Goal: Task Accomplishment & Management: Complete application form

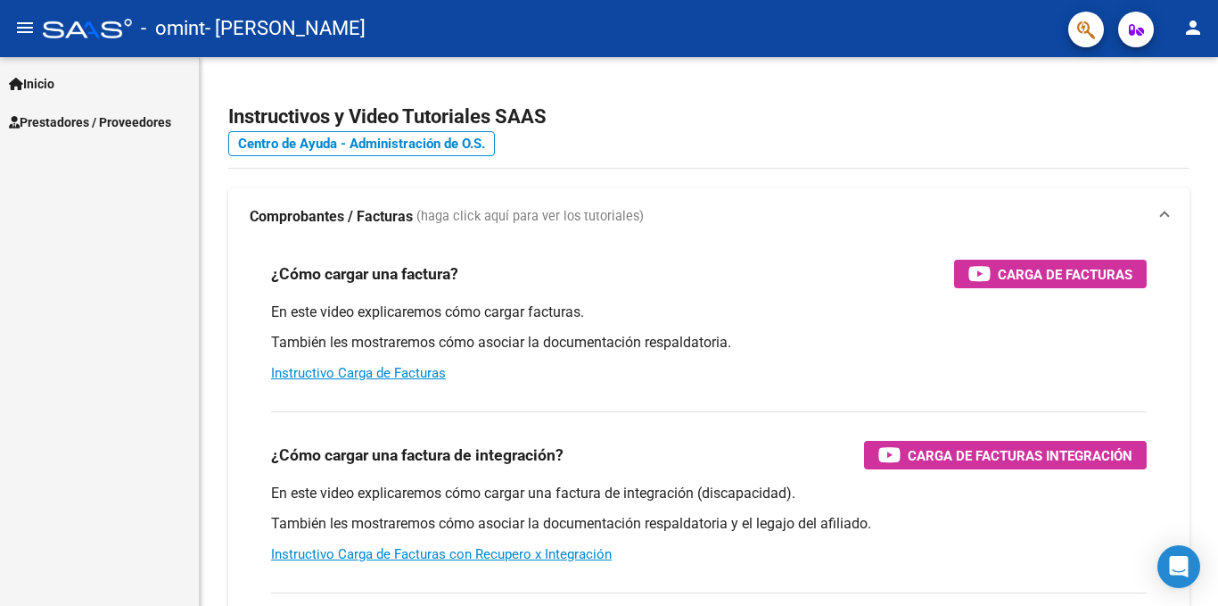
click at [143, 113] on span "Prestadores / Proveedores" at bounding box center [90, 122] width 162 height 20
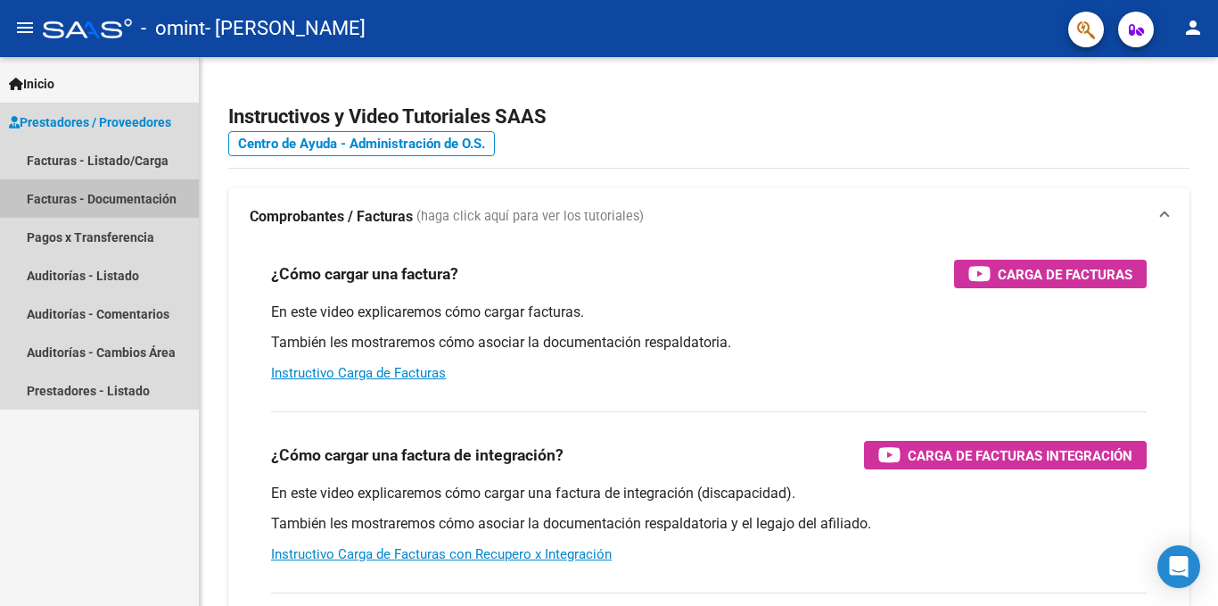
click at [115, 199] on link "Facturas - Documentación" at bounding box center [99, 198] width 199 height 38
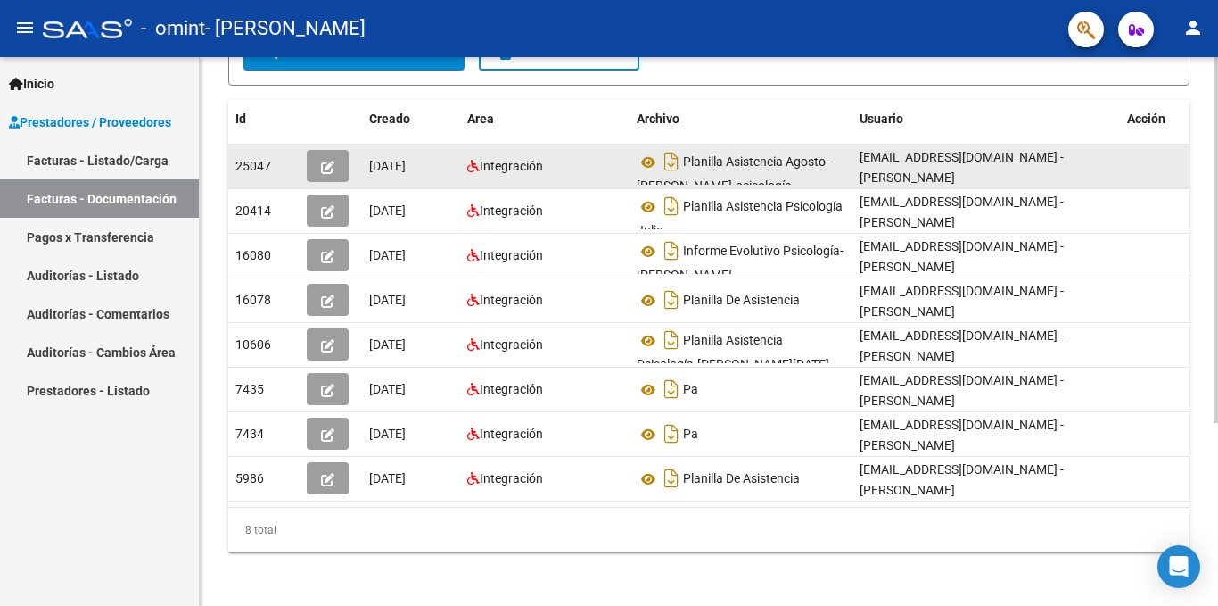
click at [339, 161] on button "button" at bounding box center [328, 166] width 42 height 32
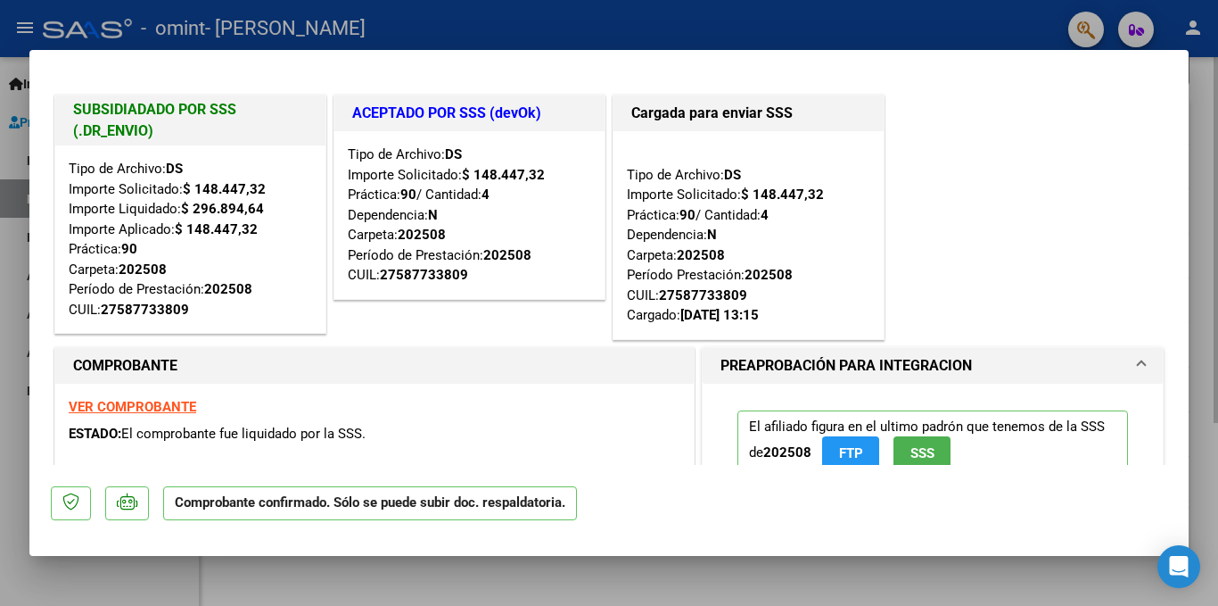
click at [1214, 105] on div at bounding box center [609, 303] width 1218 height 606
type input "$ 0,00"
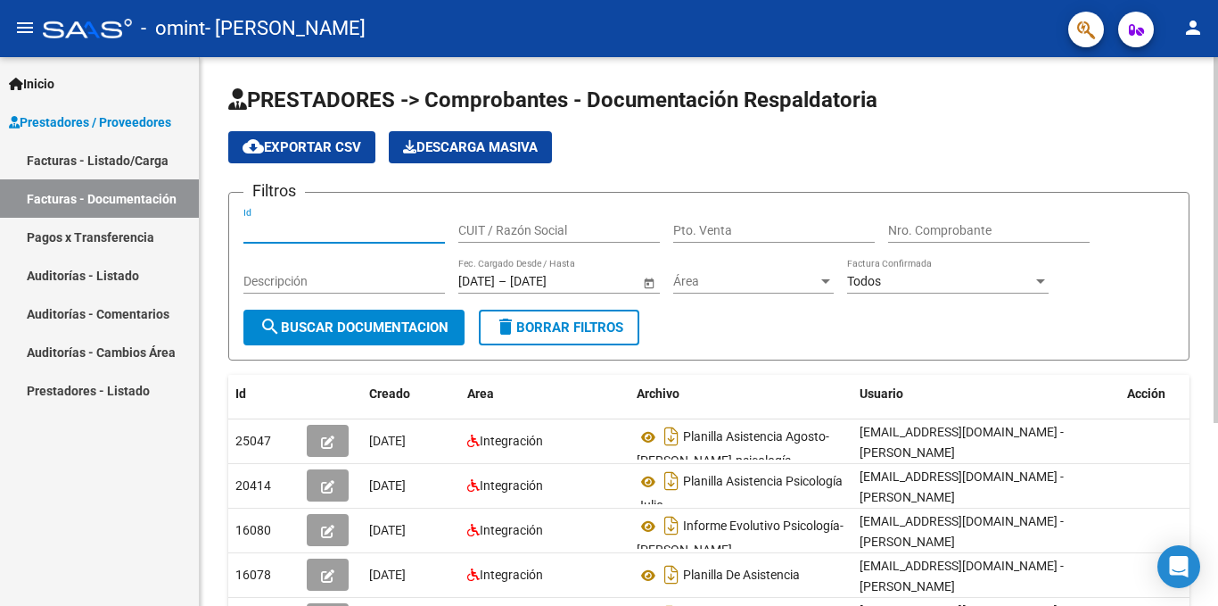
click at [291, 235] on input "Id" at bounding box center [344, 230] width 202 height 15
click at [769, 180] on app-list-header "PRESTADORES -> Comprobantes - Documentación Respaldatoria cloud_download Export…" at bounding box center [708, 223] width 961 height 275
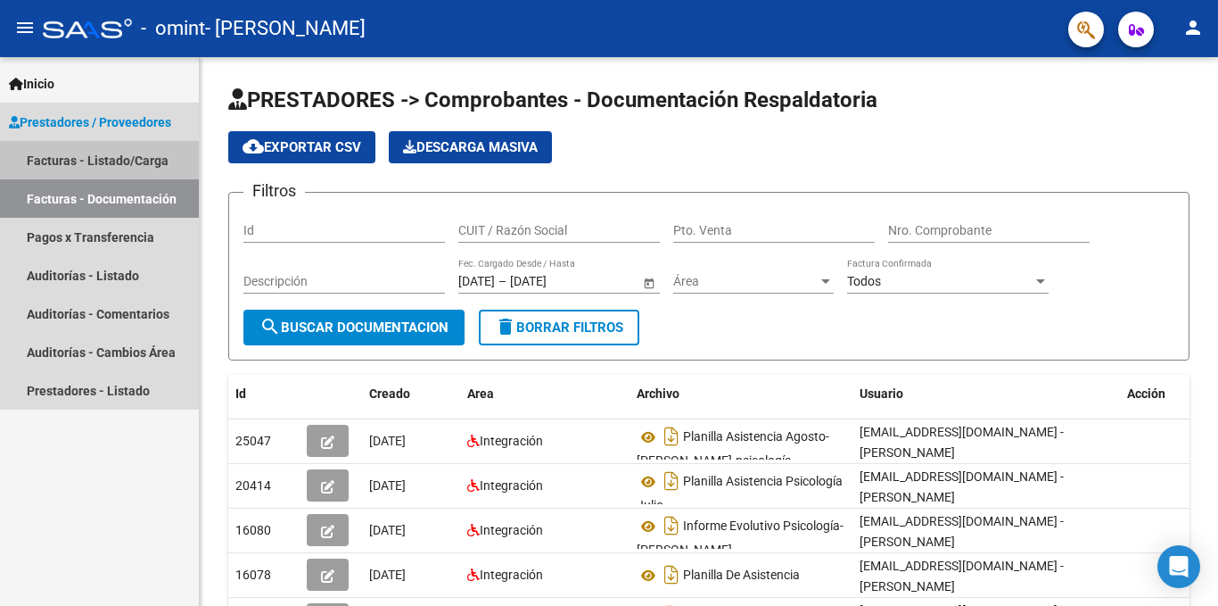
click at [130, 163] on link "Facturas - Listado/Carga" at bounding box center [99, 160] width 199 height 38
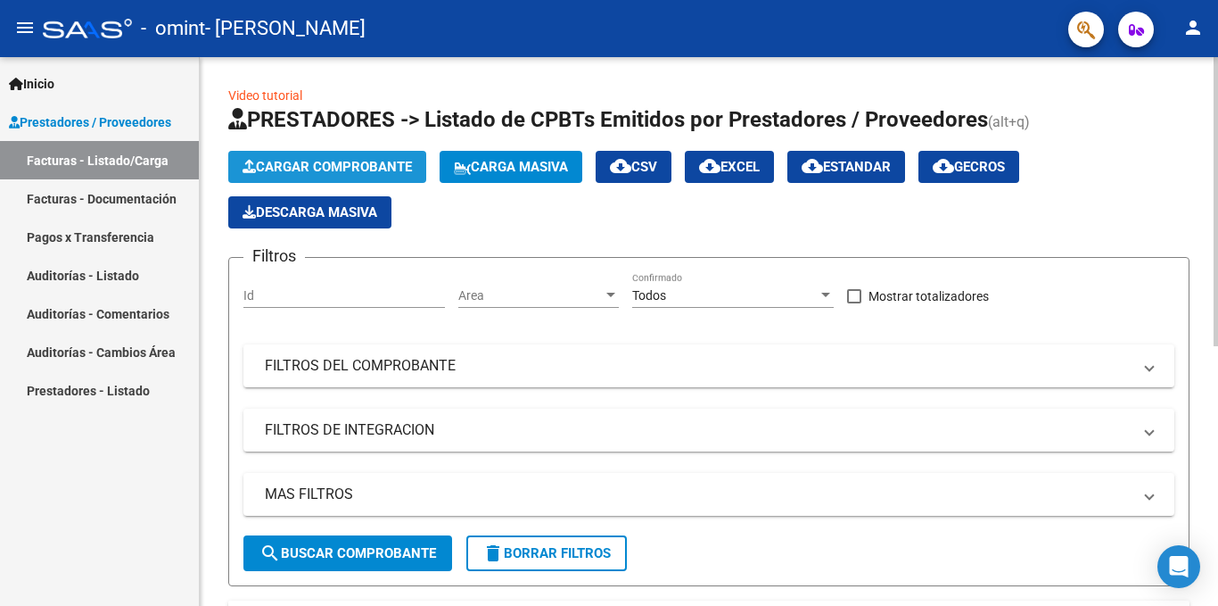
click at [312, 159] on span "Cargar Comprobante" at bounding box center [327, 167] width 169 height 16
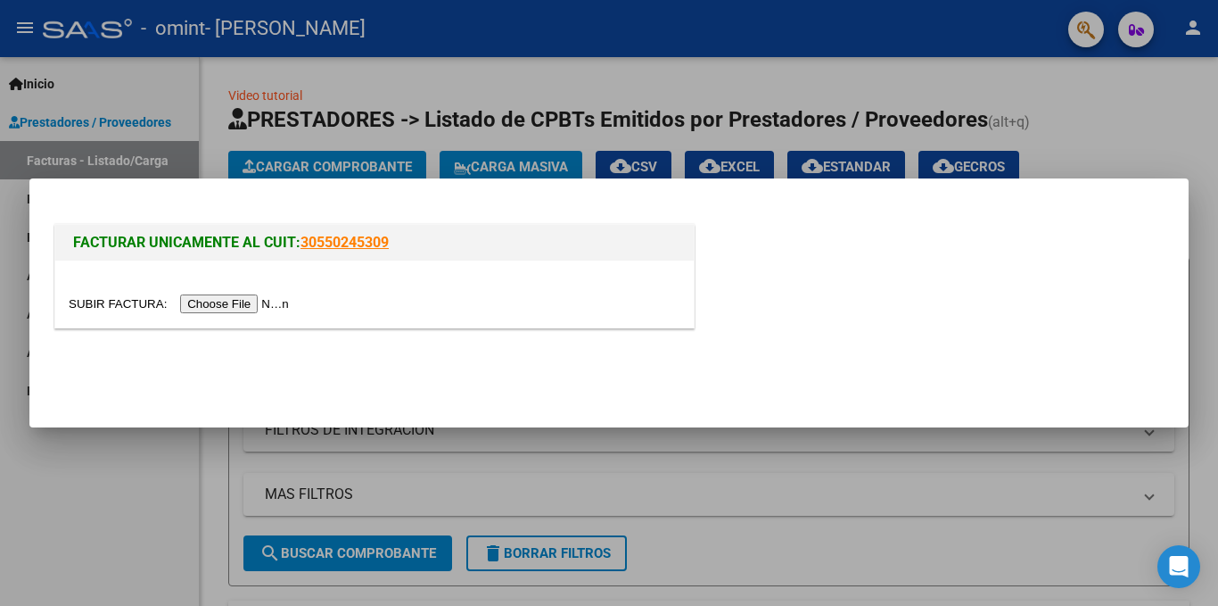
click at [247, 312] on input "file" at bounding box center [182, 303] width 226 height 19
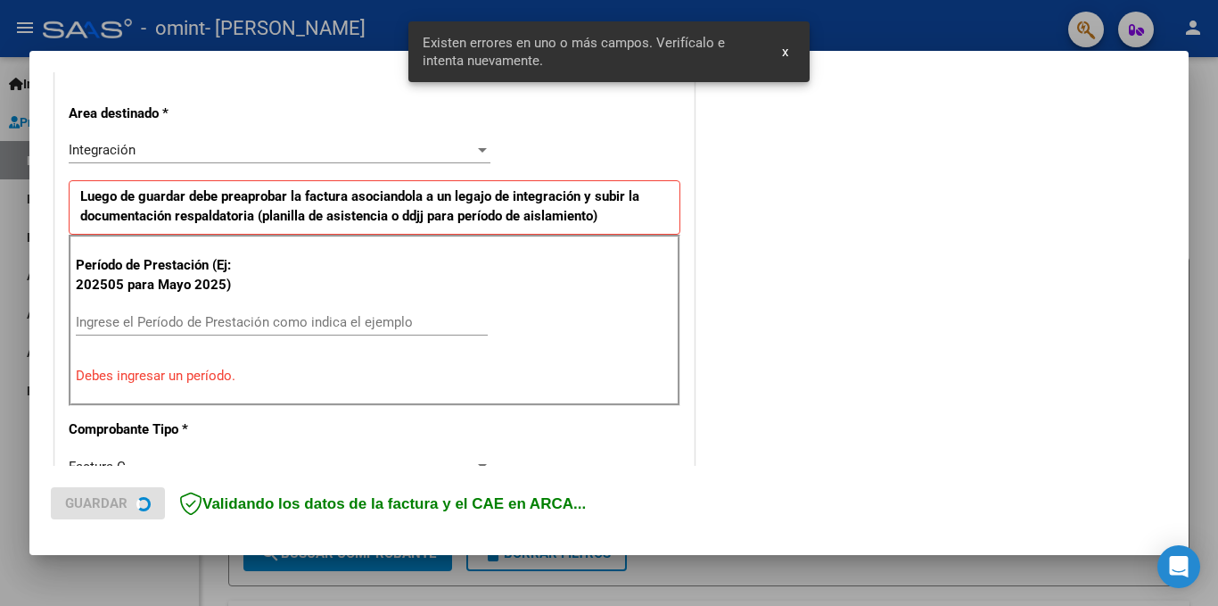
scroll to position [391, 0]
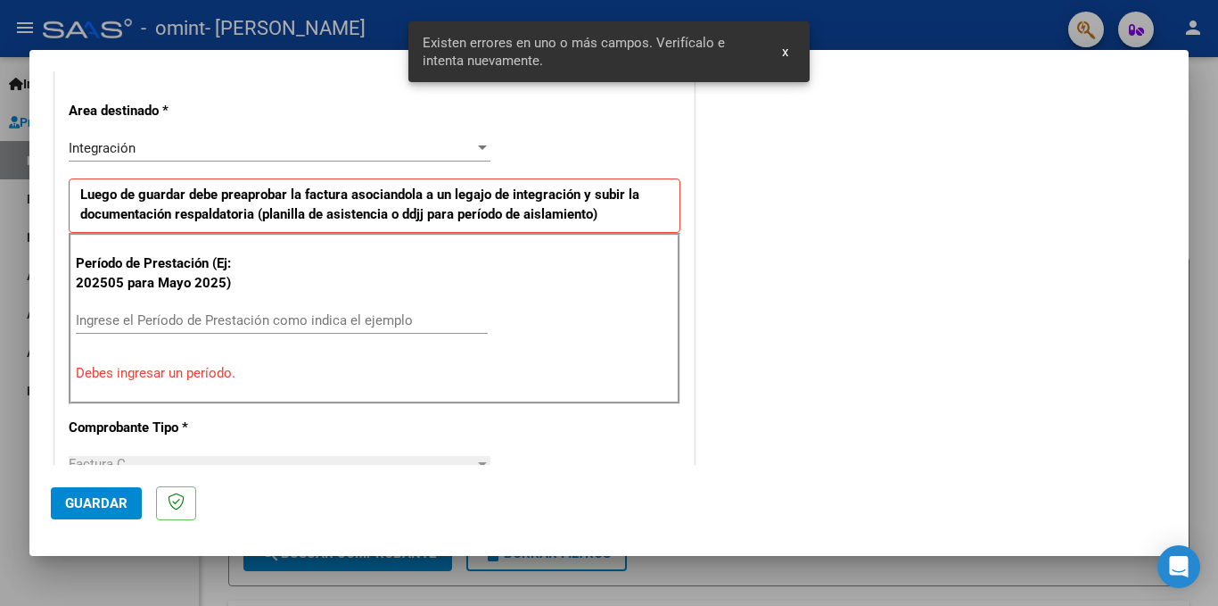
click at [784, 54] on span "x" at bounding box center [785, 52] width 6 height 16
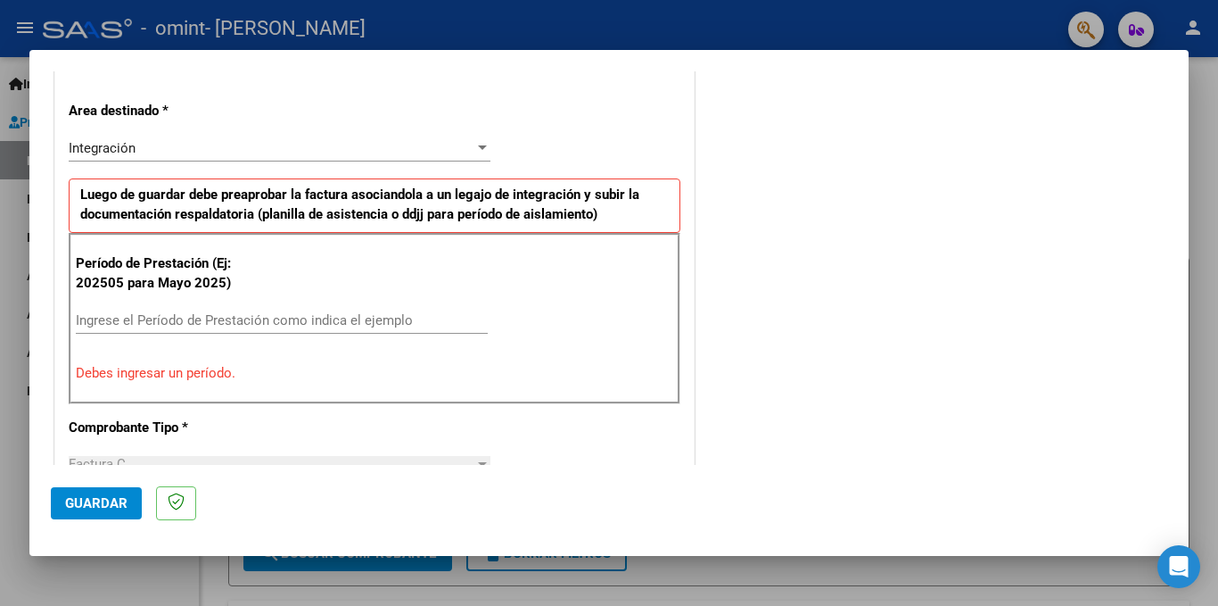
click at [123, 330] on div "Ingrese el Período de Prestación como indica el ejemplo" at bounding box center [282, 320] width 412 height 27
click at [129, 316] on input "Ingrese el Período de Prestación como indica el ejemplo" at bounding box center [282, 320] width 412 height 16
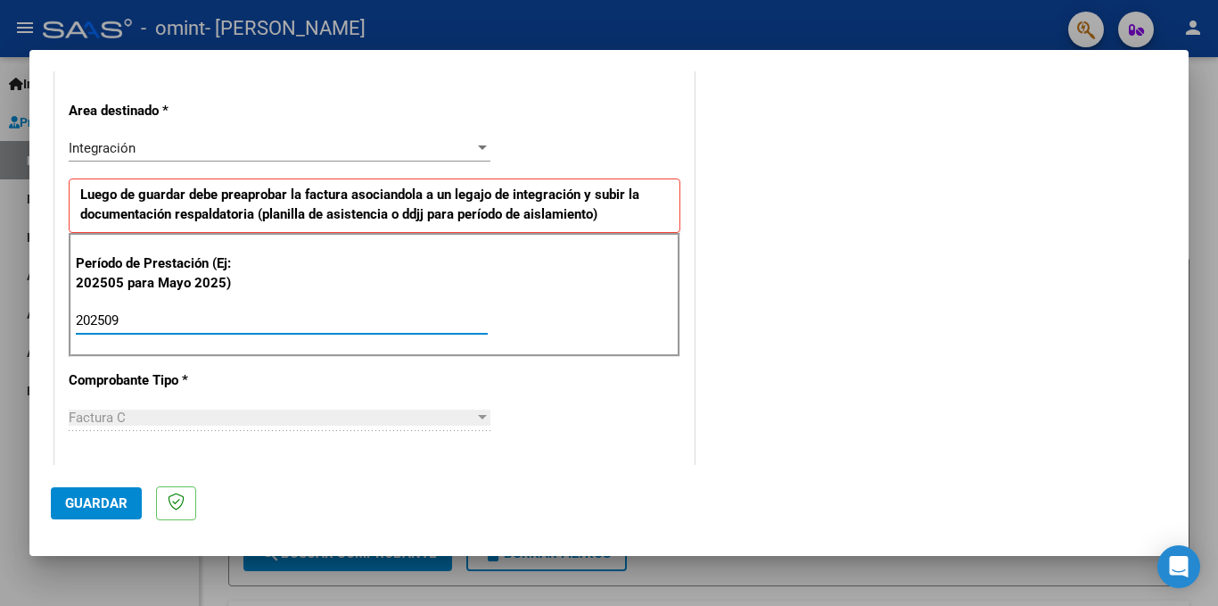
type input "202509"
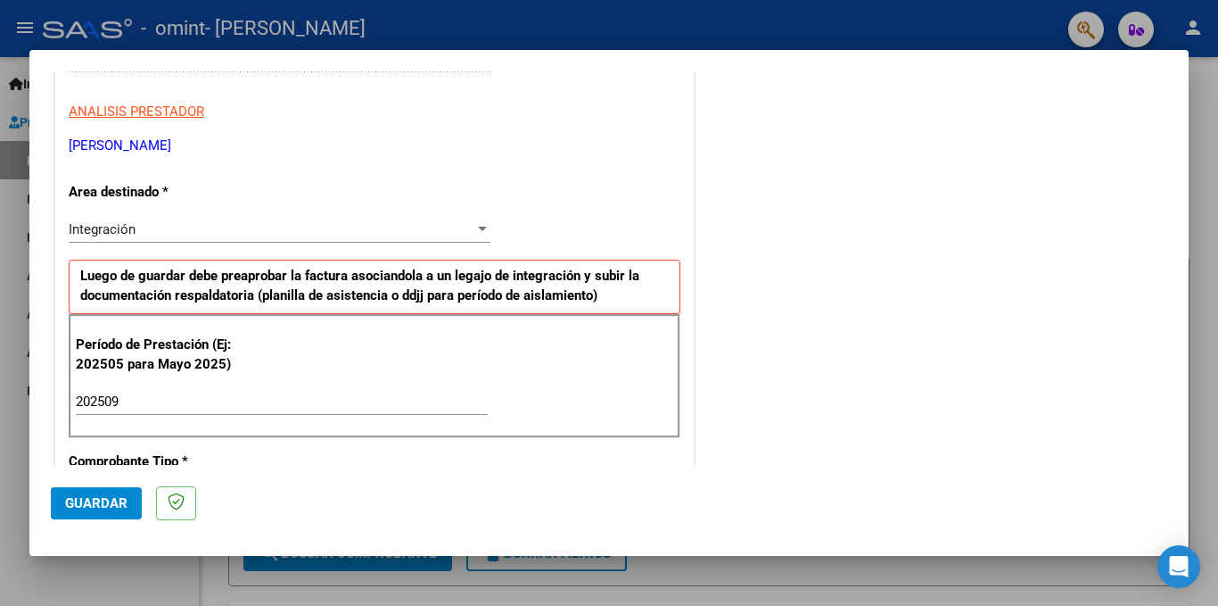
scroll to position [212, 0]
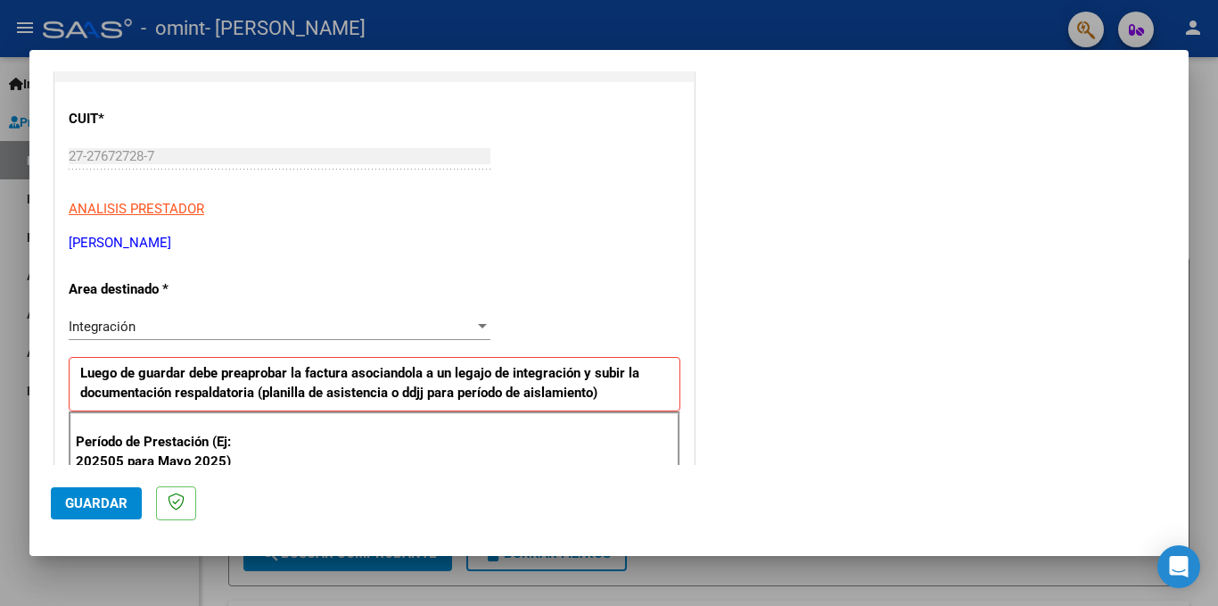
click at [152, 328] on div "Integración" at bounding box center [272, 326] width 406 height 16
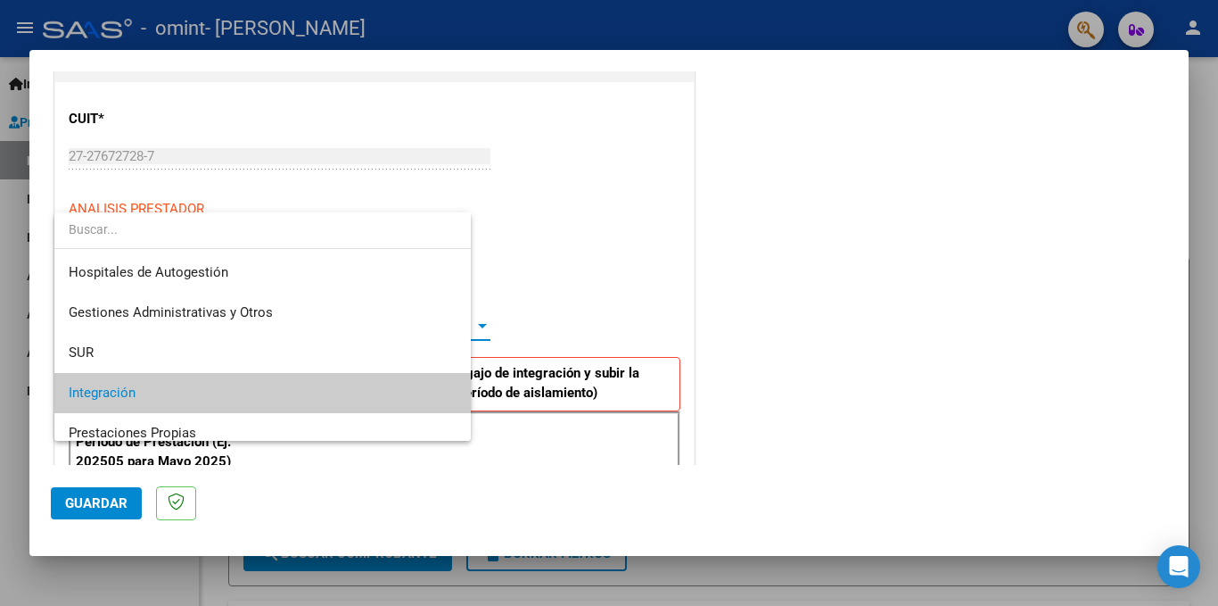
scroll to position [67, 0]
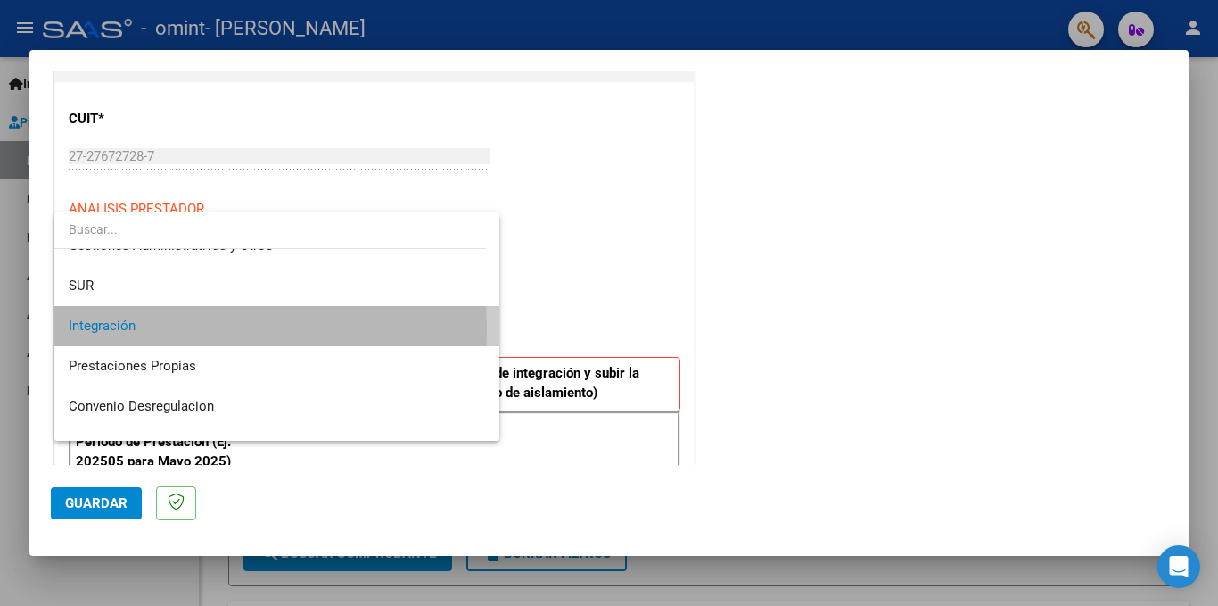
click at [152, 328] on span "Integración" at bounding box center [277, 326] width 416 height 40
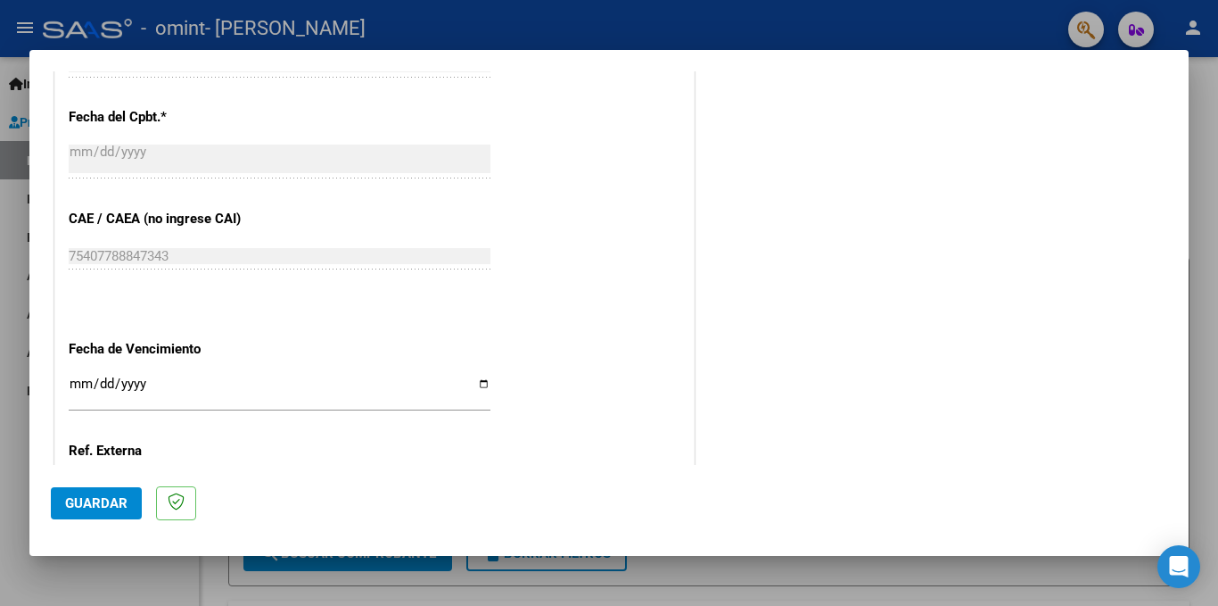
scroll to position [1104, 0]
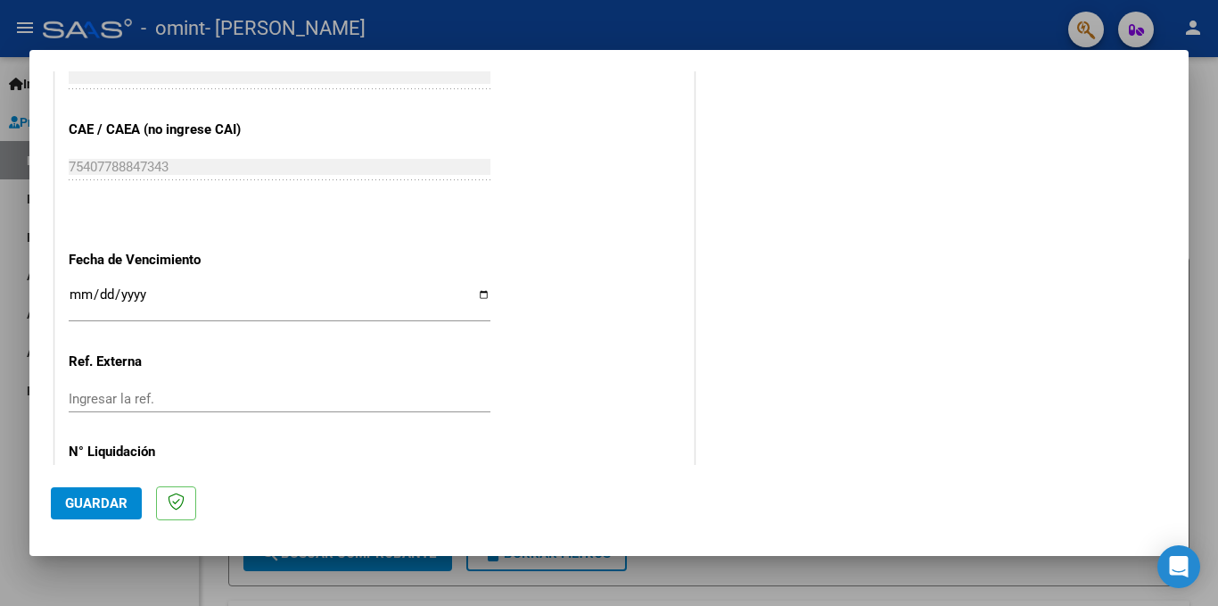
click at [92, 301] on input "Ingresar la fecha" at bounding box center [280, 301] width 422 height 29
click at [475, 294] on input "Ingresar la fecha" at bounding box center [280, 301] width 422 height 29
type input "[DATE]"
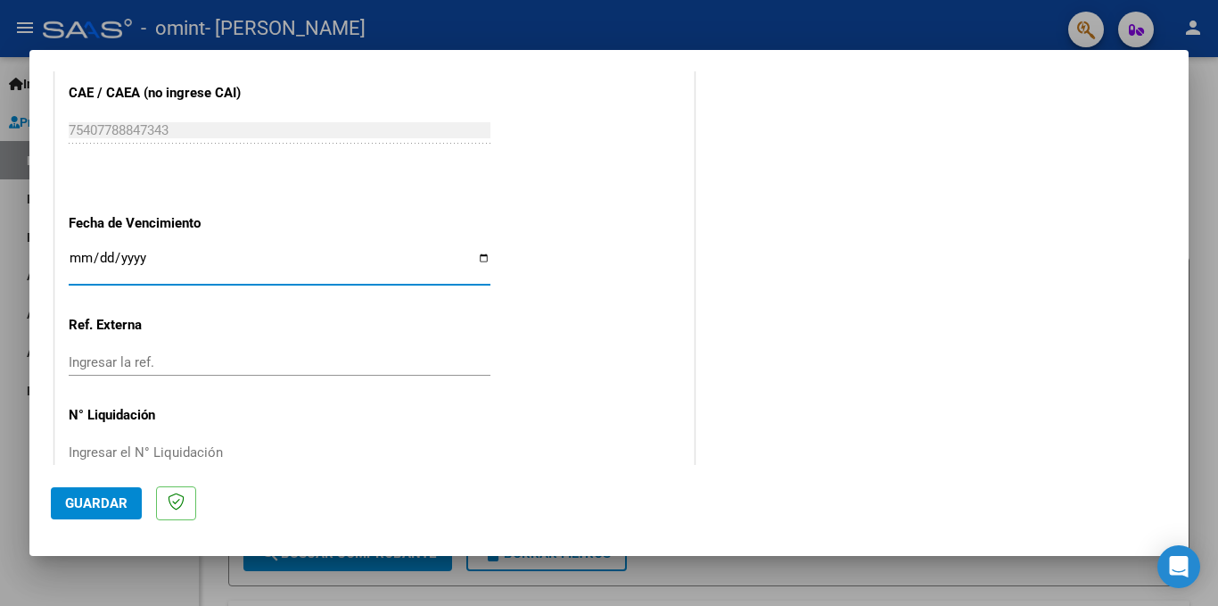
scroll to position [1176, 0]
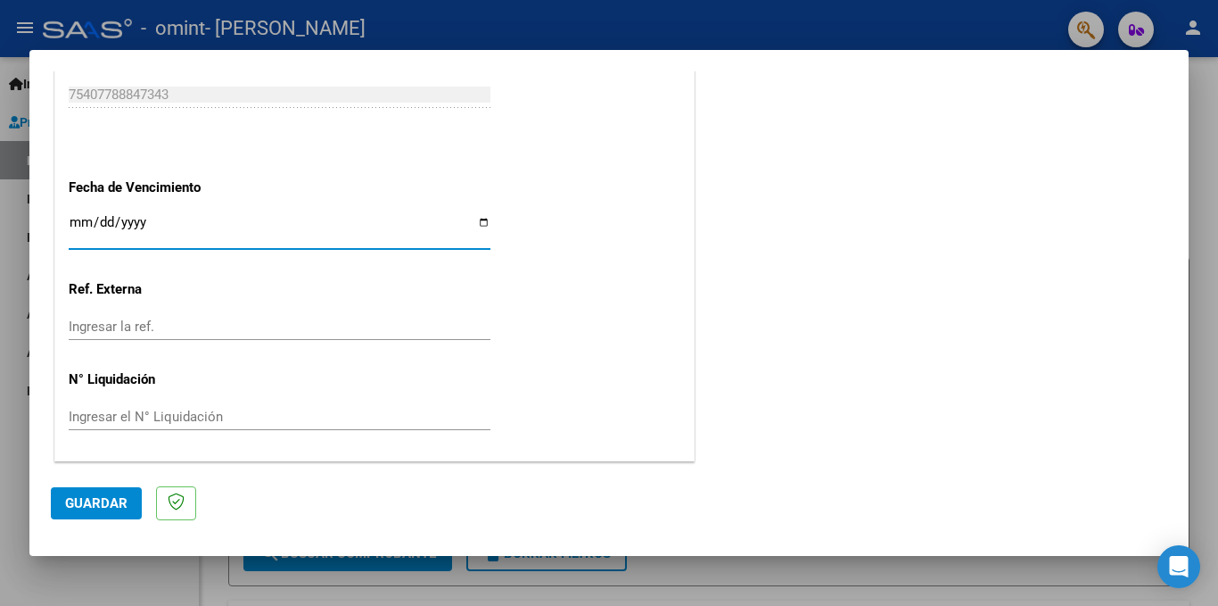
click at [92, 506] on span "Guardar" at bounding box center [96, 503] width 62 height 16
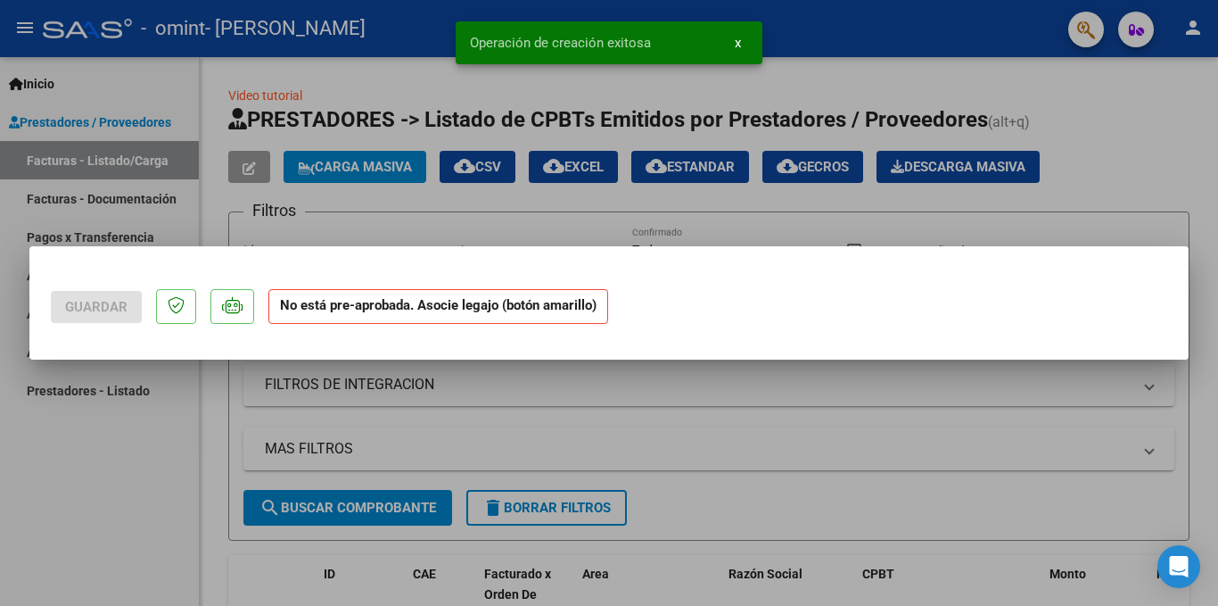
scroll to position [0, 0]
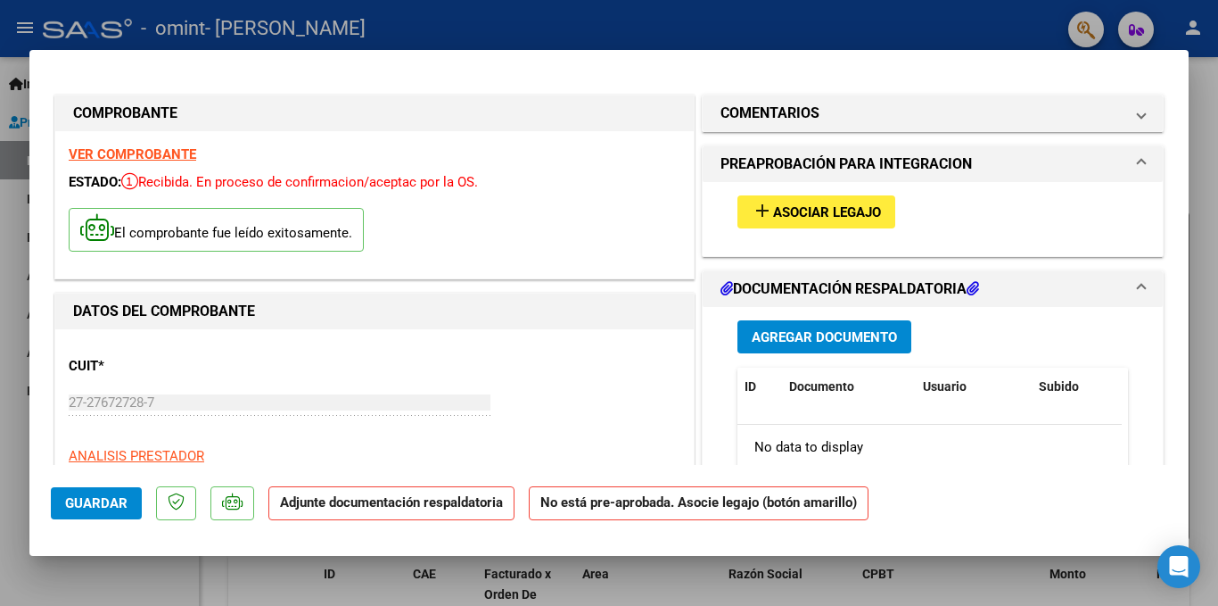
click at [847, 216] on span "Asociar Legajo" at bounding box center [827, 212] width 108 height 16
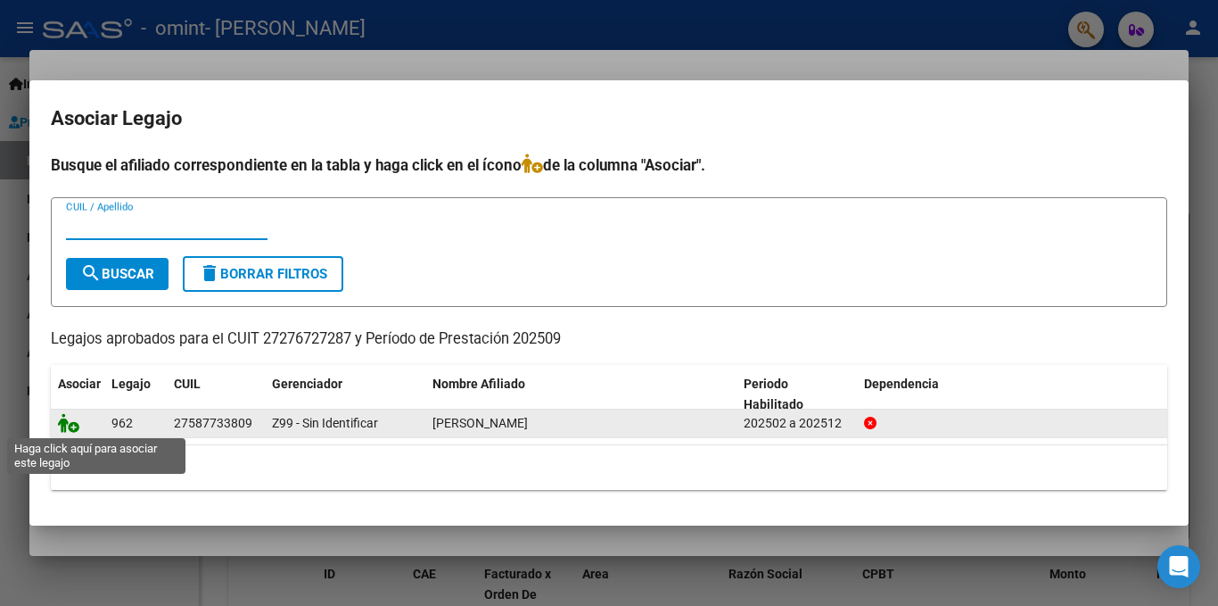
click at [75, 429] on icon at bounding box center [68, 423] width 21 height 20
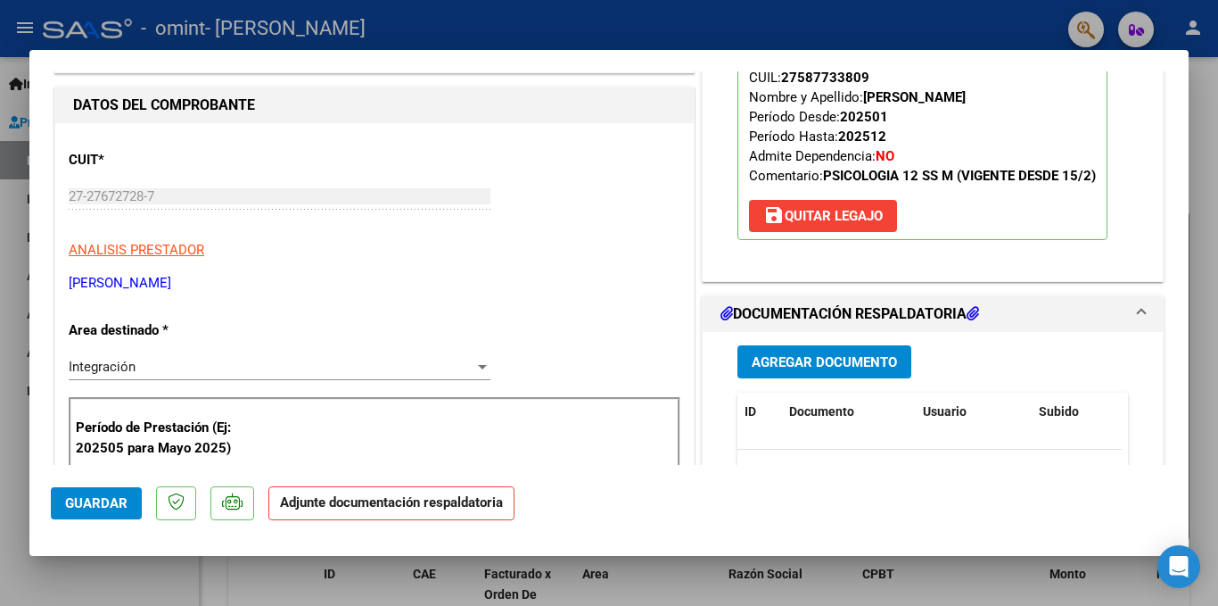
scroll to position [268, 0]
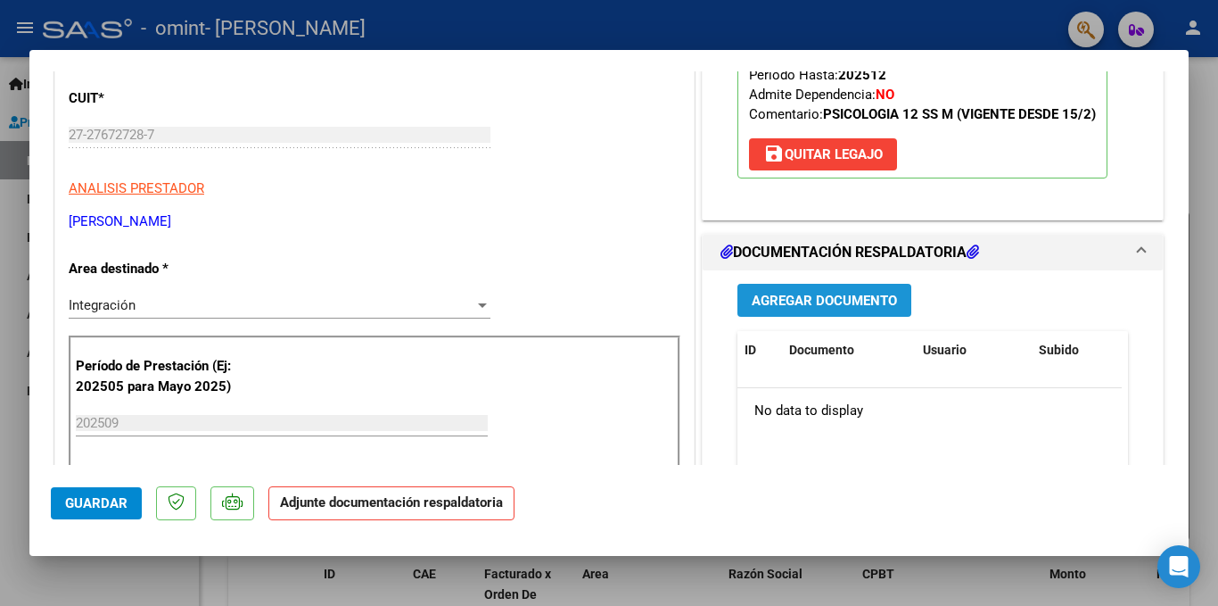
click at [776, 306] on span "Agregar Documento" at bounding box center [824, 301] width 145 height 16
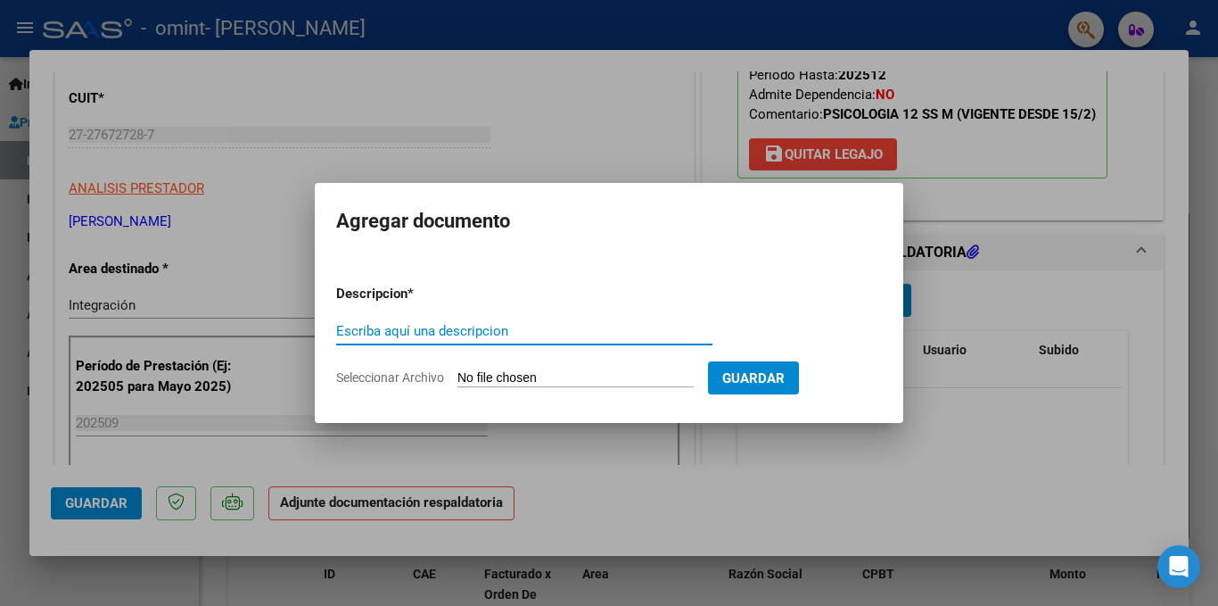
click at [458, 326] on input "Escriba aquí una descripcion" at bounding box center [524, 331] width 376 height 16
type input "PLANILLA DE ASISTENCIA"
click at [640, 386] on input "Seleccionar Archivo" at bounding box center [575, 378] width 236 height 17
type input "C:\fakepath\P.ASISTENCIA [PERSON_NAME].pdf"
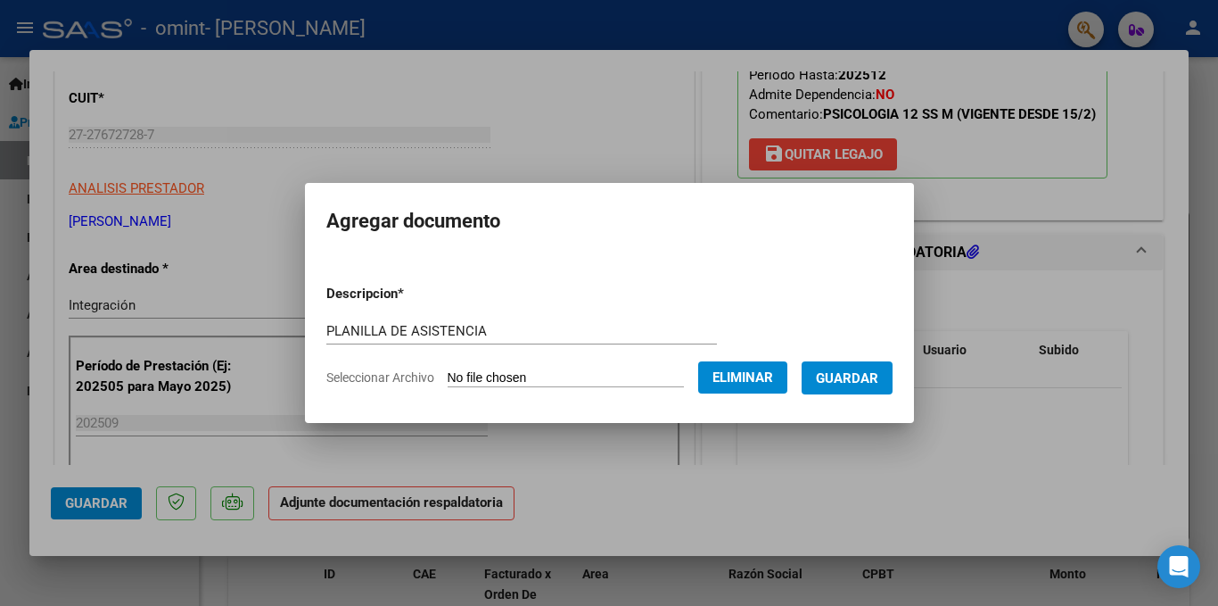
click at [872, 383] on span "Guardar" at bounding box center [847, 378] width 62 height 16
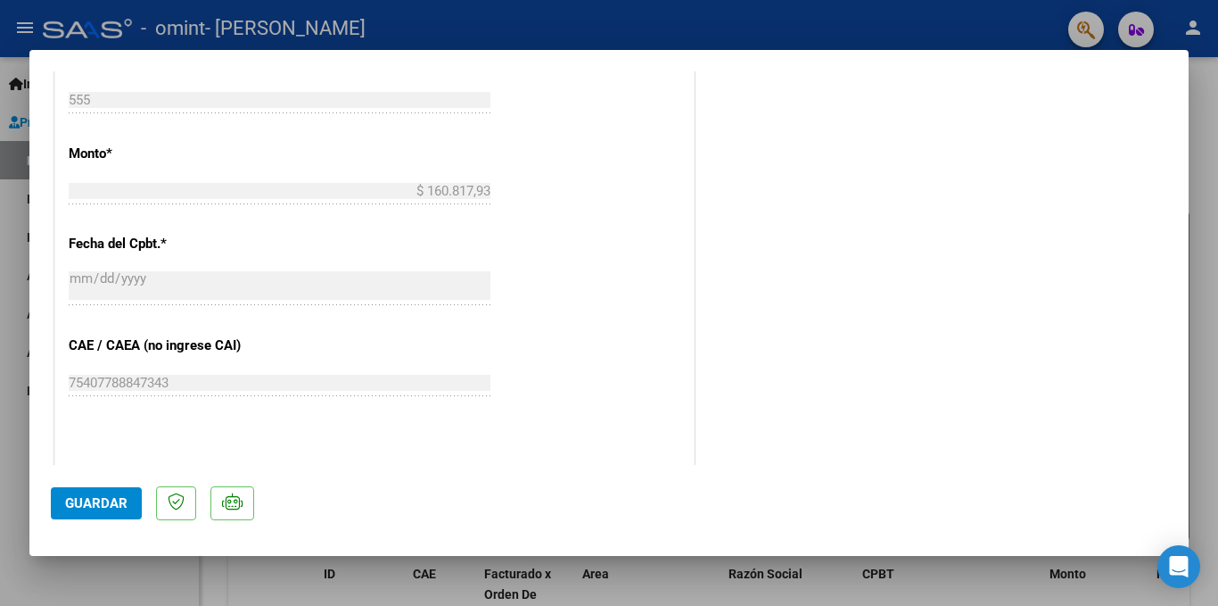
scroll to position [1203, 0]
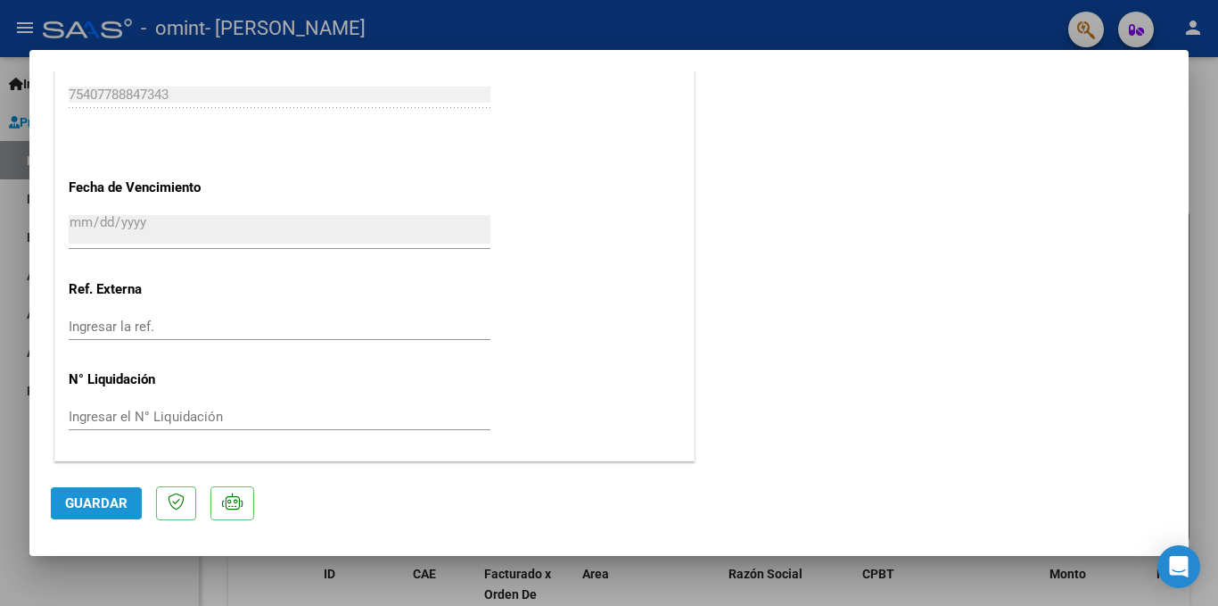
click at [97, 505] on span "Guardar" at bounding box center [96, 503] width 62 height 16
drag, startPoint x: 1185, startPoint y: 572, endPoint x: 1217, endPoint y: 551, distance: 38.1
click at [1186, 573] on icon "Open Intercom Messenger" at bounding box center [1179, 566] width 19 height 21
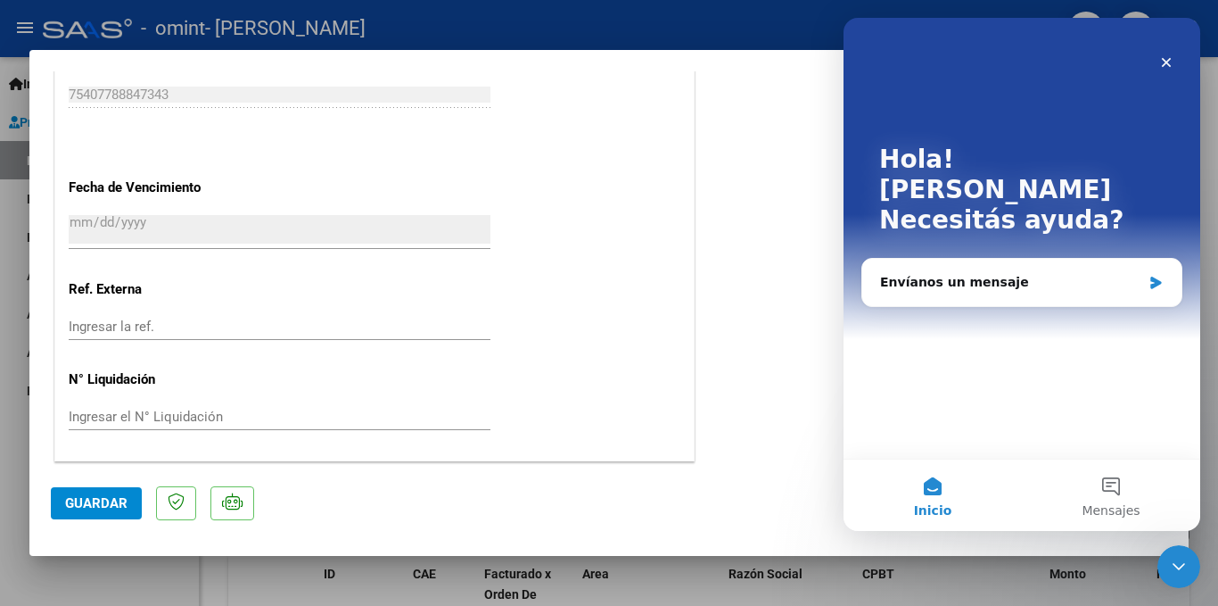
scroll to position [0, 0]
click at [1217, 546] on div at bounding box center [609, 303] width 1218 height 606
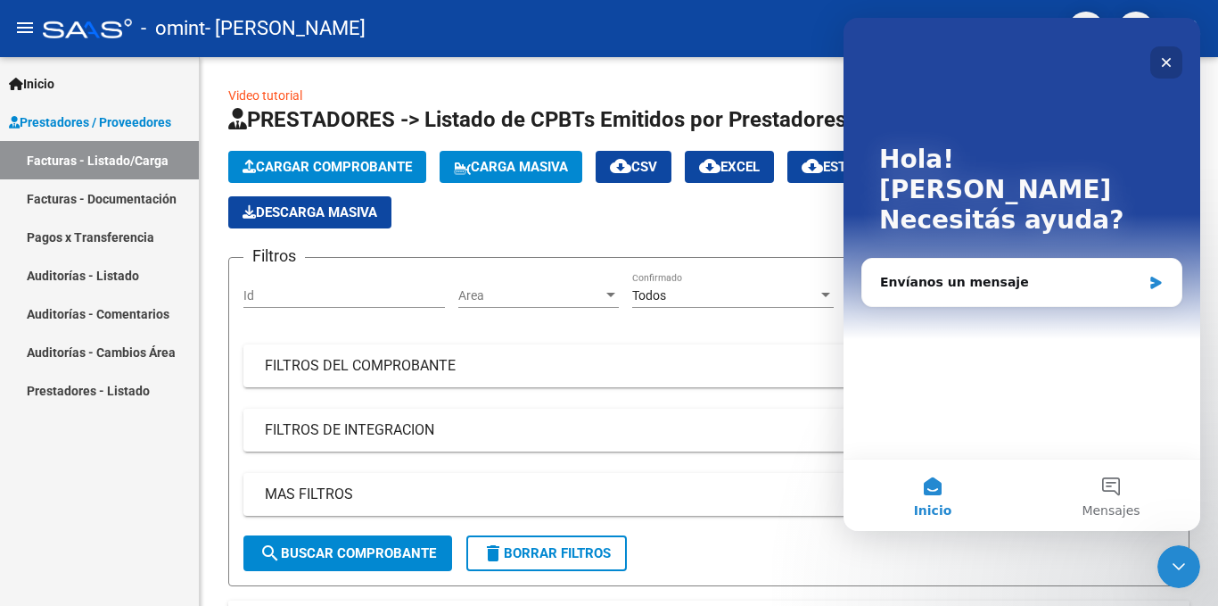
click at [1168, 62] on icon "Cerrar" at bounding box center [1166, 62] width 14 height 14
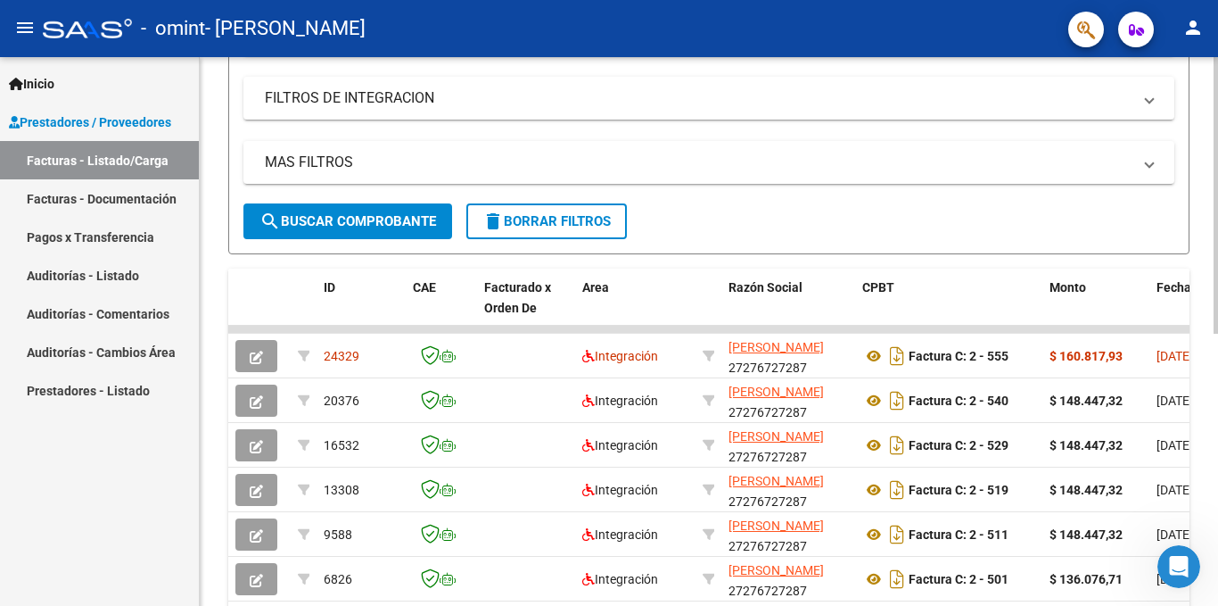
scroll to position [357, 0]
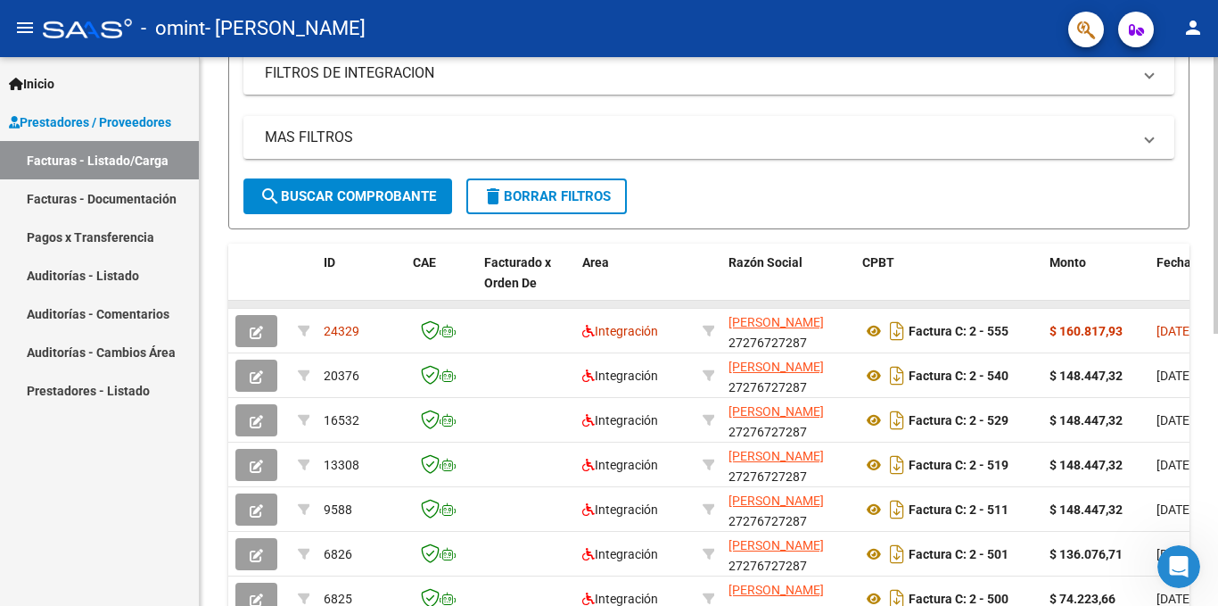
drag, startPoint x: 1137, startPoint y: 306, endPoint x: 1186, endPoint y: 306, distance: 49.0
drag, startPoint x: 1214, startPoint y: 315, endPoint x: 1214, endPoint y: 425, distance: 110.6
click at [1214, 425] on div "Video tutorial PRESTADORES -> Listado de CPBTs Emitidos por Prestadores / Prove…" at bounding box center [711, 236] width 1023 height 1073
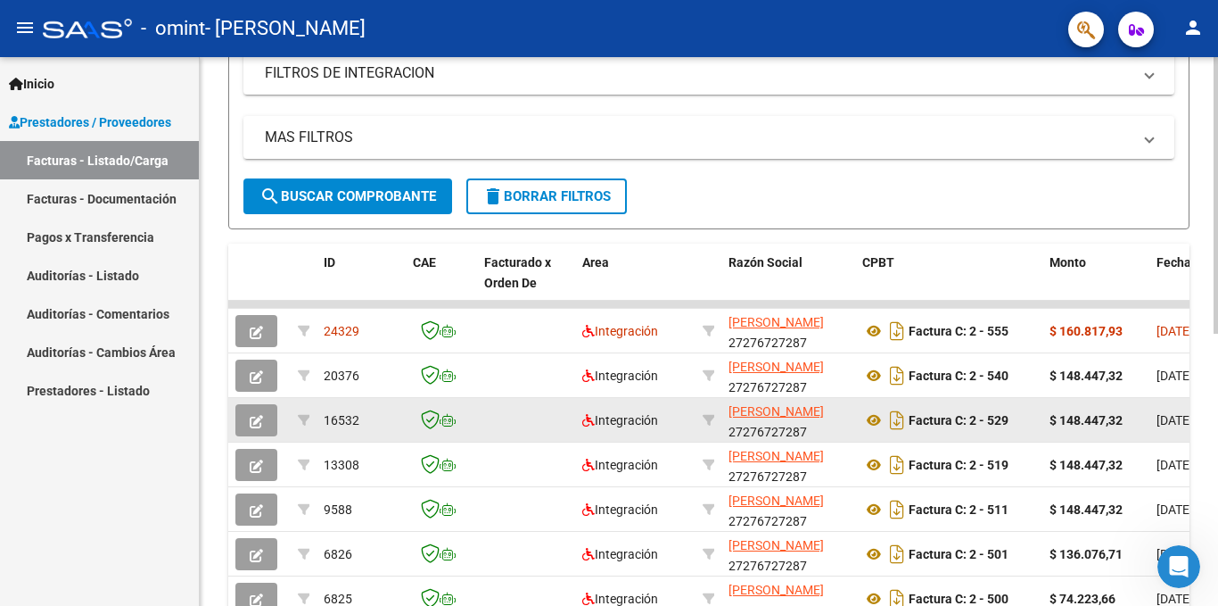
click at [262, 416] on icon "button" at bounding box center [256, 421] width 13 height 13
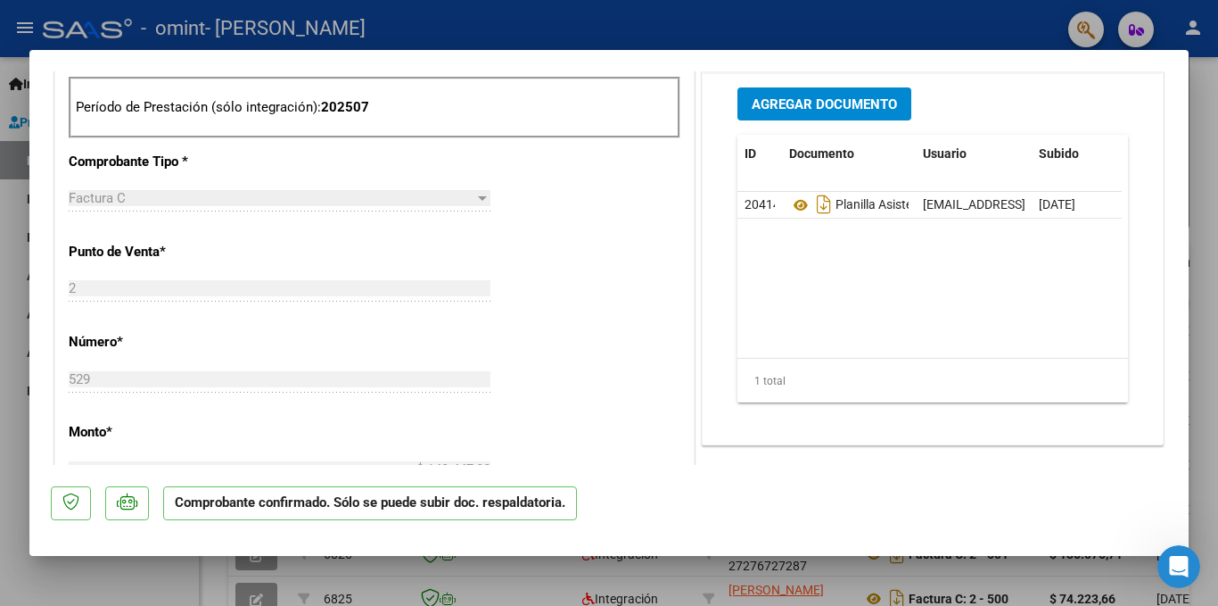
scroll to position [713, 0]
click at [1217, 111] on div at bounding box center [609, 303] width 1218 height 606
type input "$ 0,00"
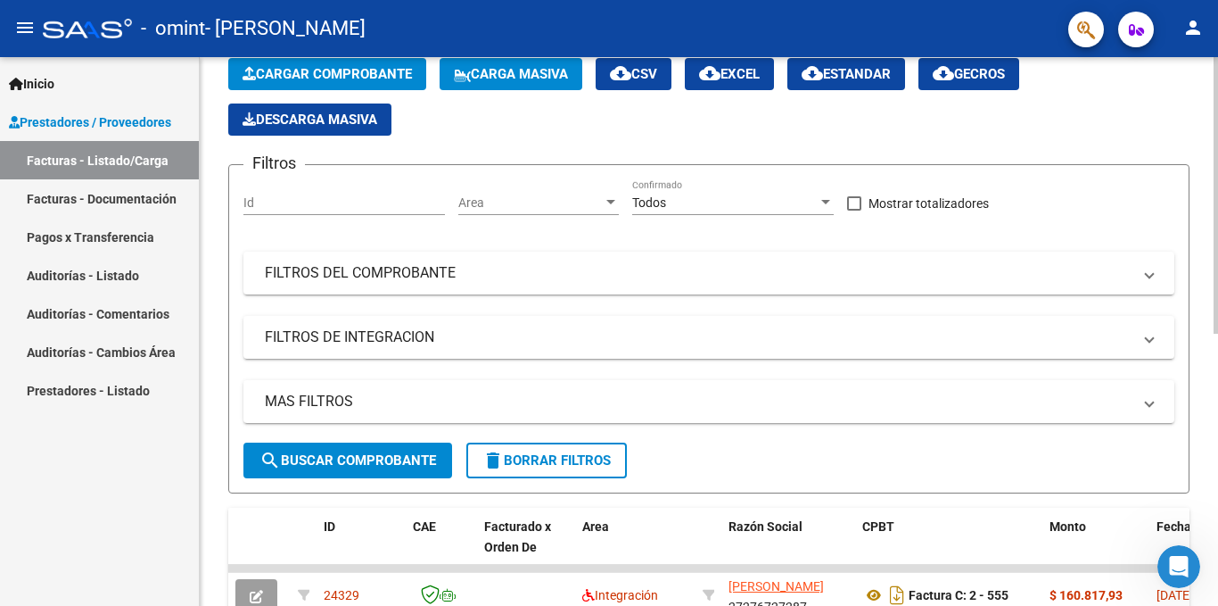
scroll to position [0, 0]
